Goal: Information Seeking & Learning: Stay updated

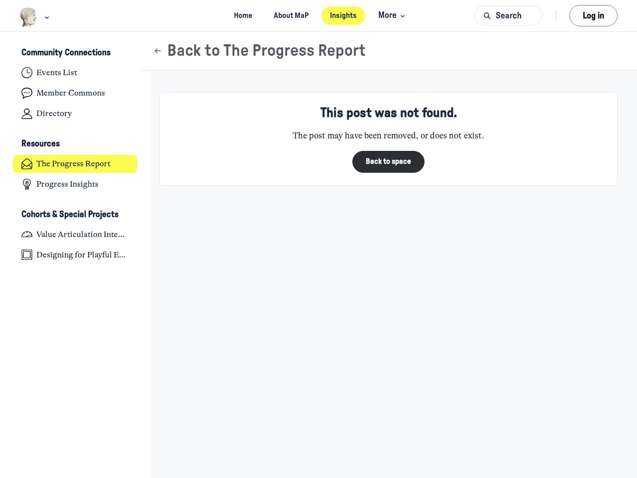
scroll to position [3266, 1956]
